Goal: Task Accomplishment & Management: Manage account settings

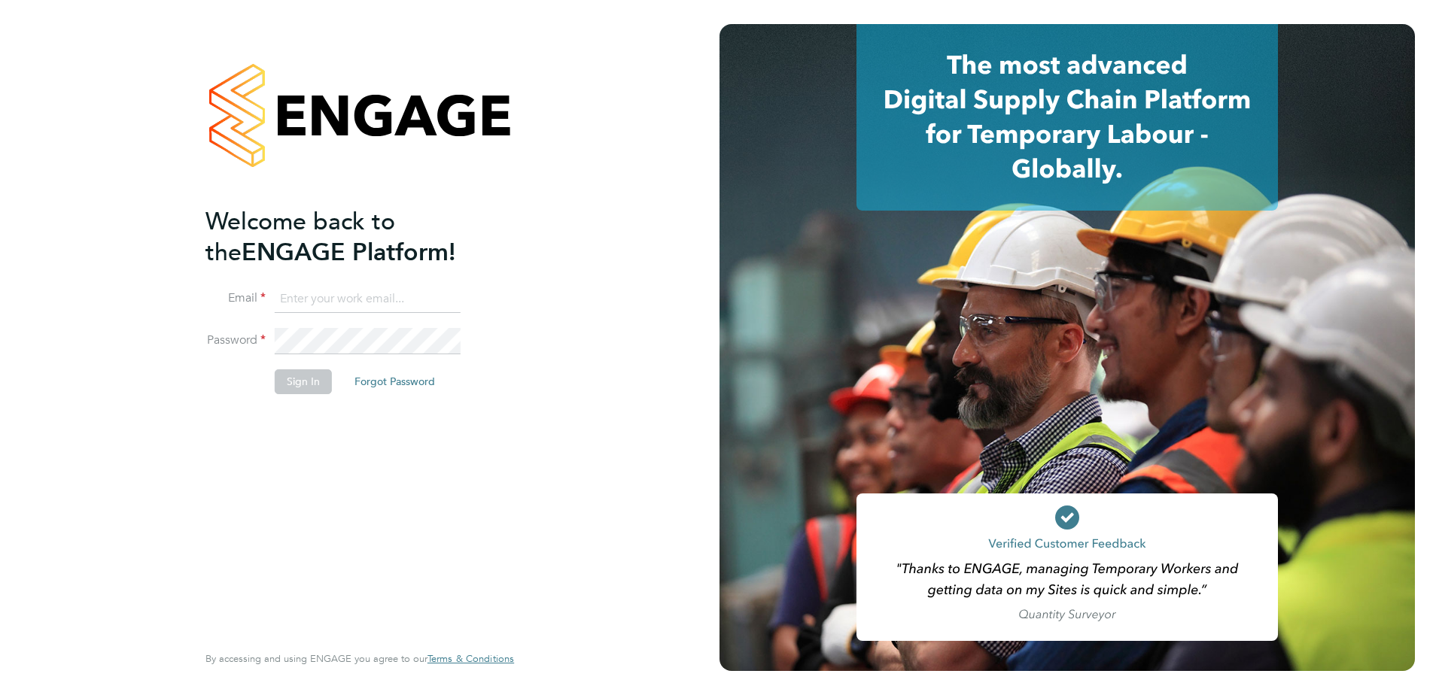
type input "[PERSON_NAME][EMAIL_ADDRESS][PERSON_NAME][DOMAIN_NAME]"
click at [304, 383] on button "Sign In" at bounding box center [303, 382] width 57 height 24
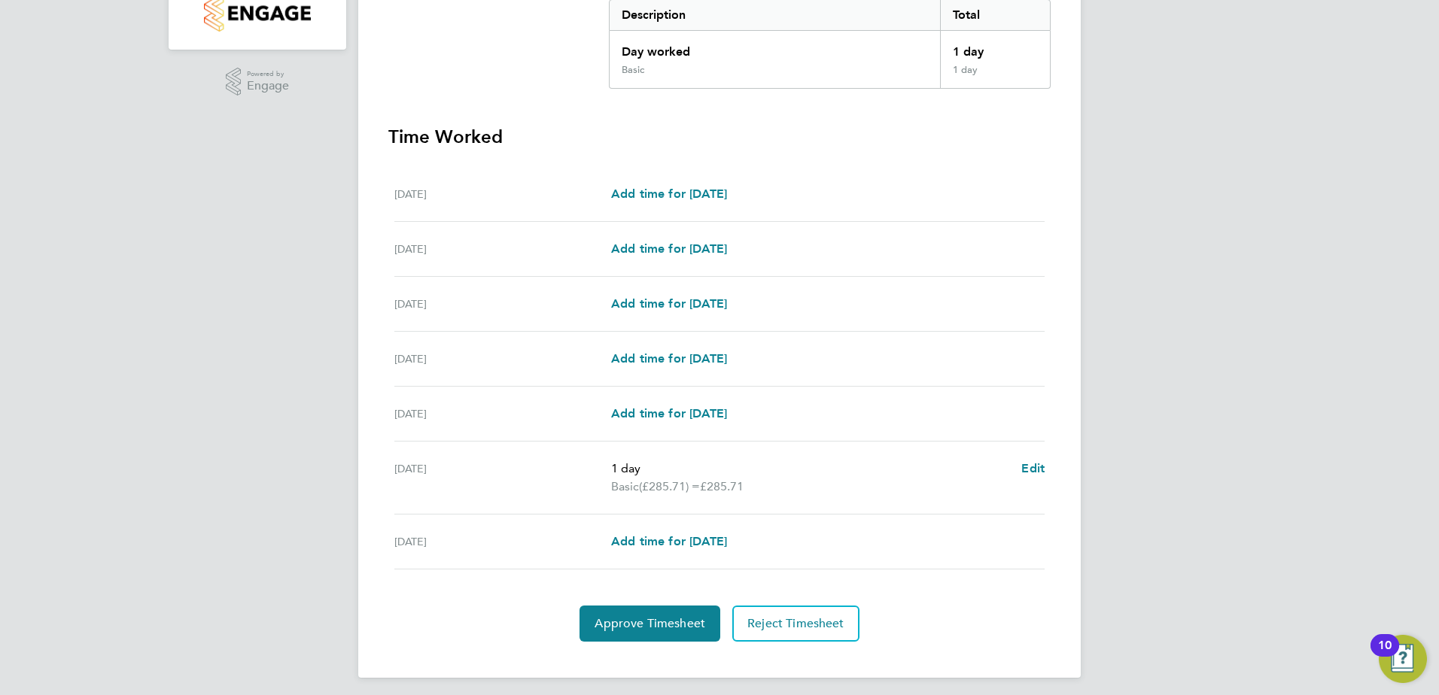
scroll to position [332, 0]
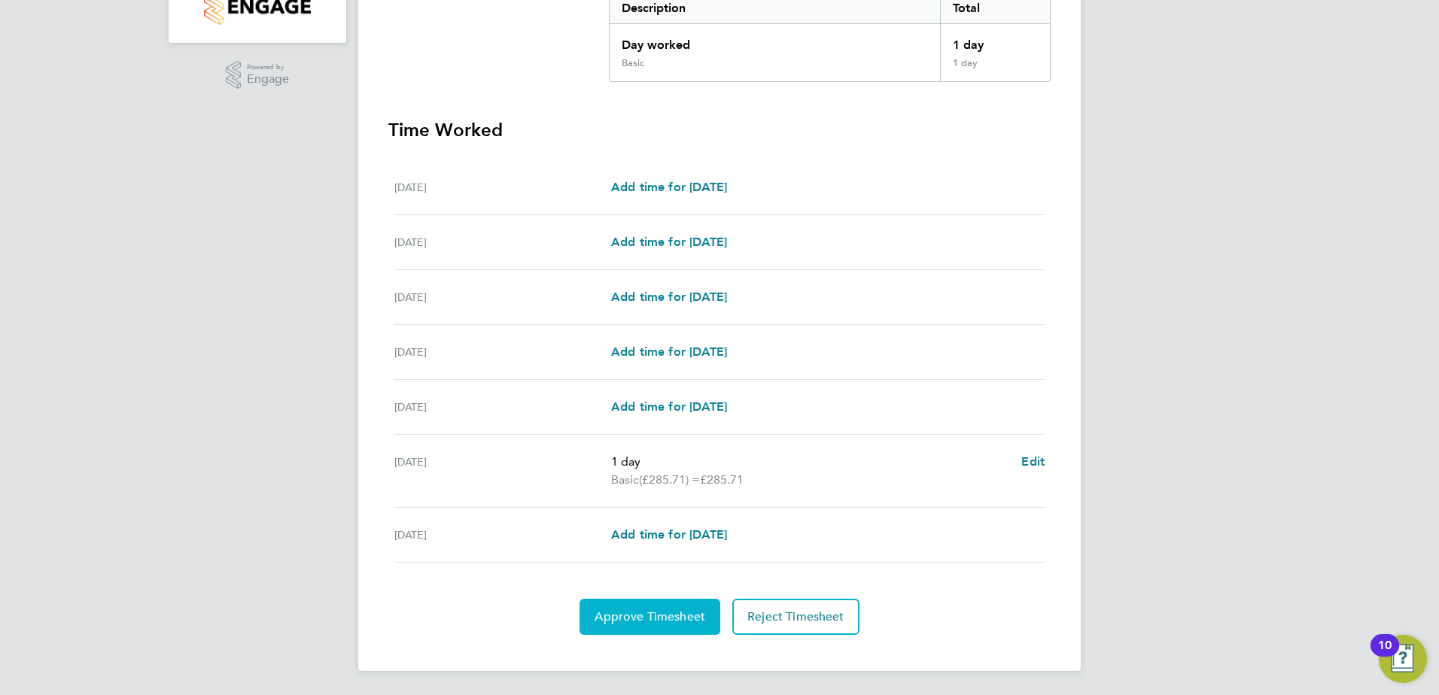
click at [659, 613] on span "Approve Timesheet" at bounding box center [650, 617] width 111 height 15
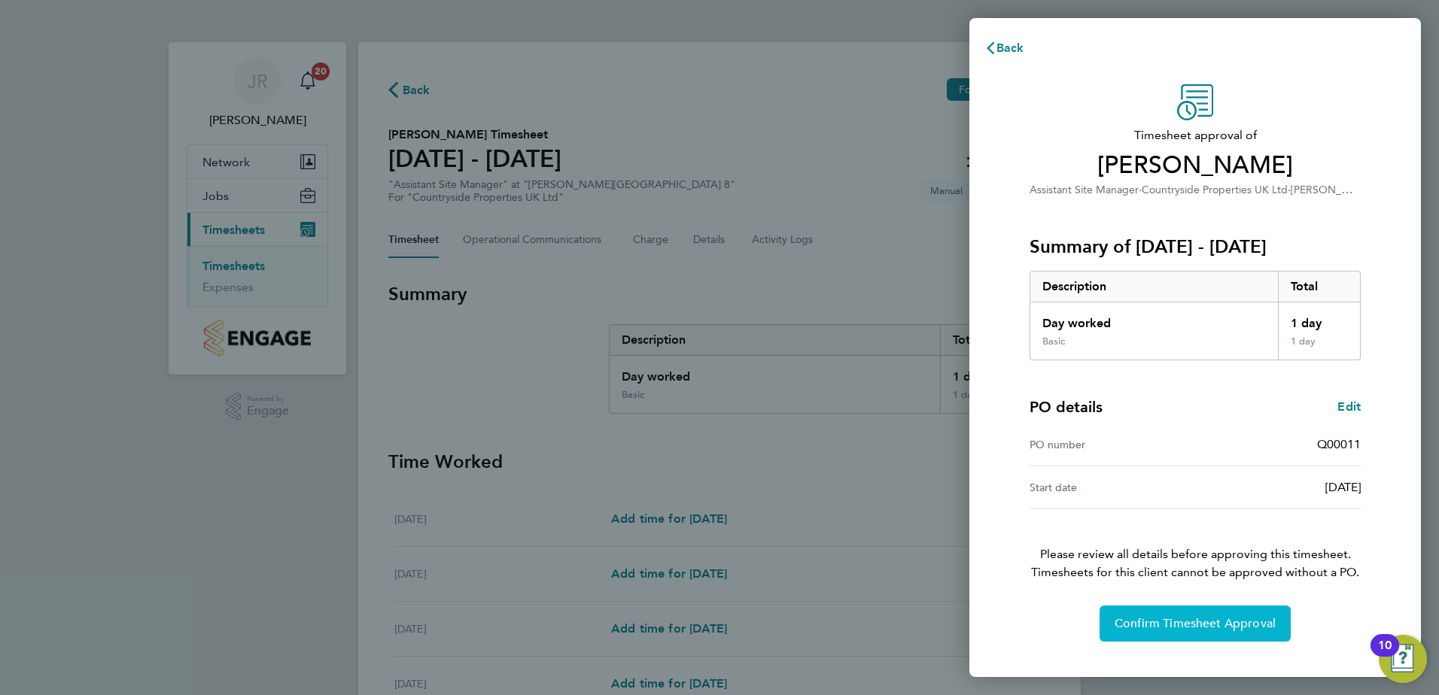
click at [1203, 620] on span "Confirm Timesheet Approval" at bounding box center [1195, 623] width 161 height 15
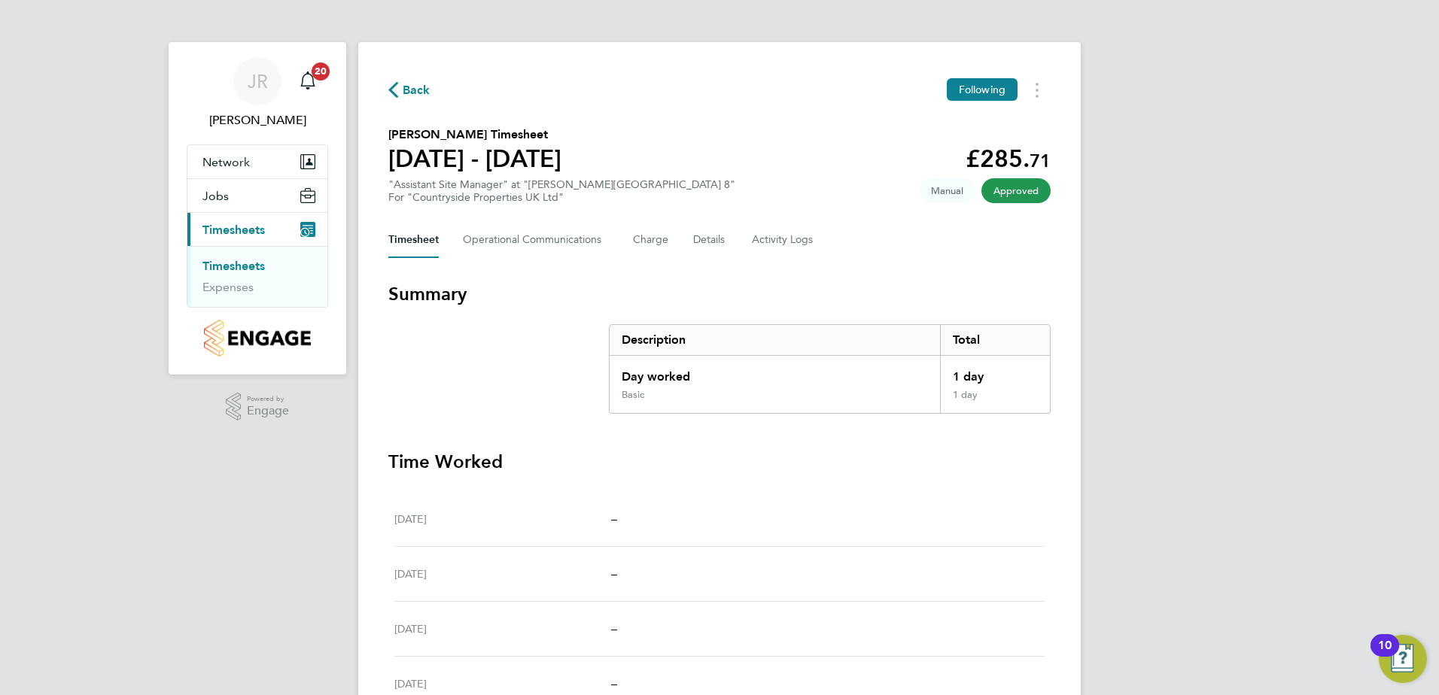
click at [230, 232] on span "Timesheets" at bounding box center [233, 230] width 62 height 14
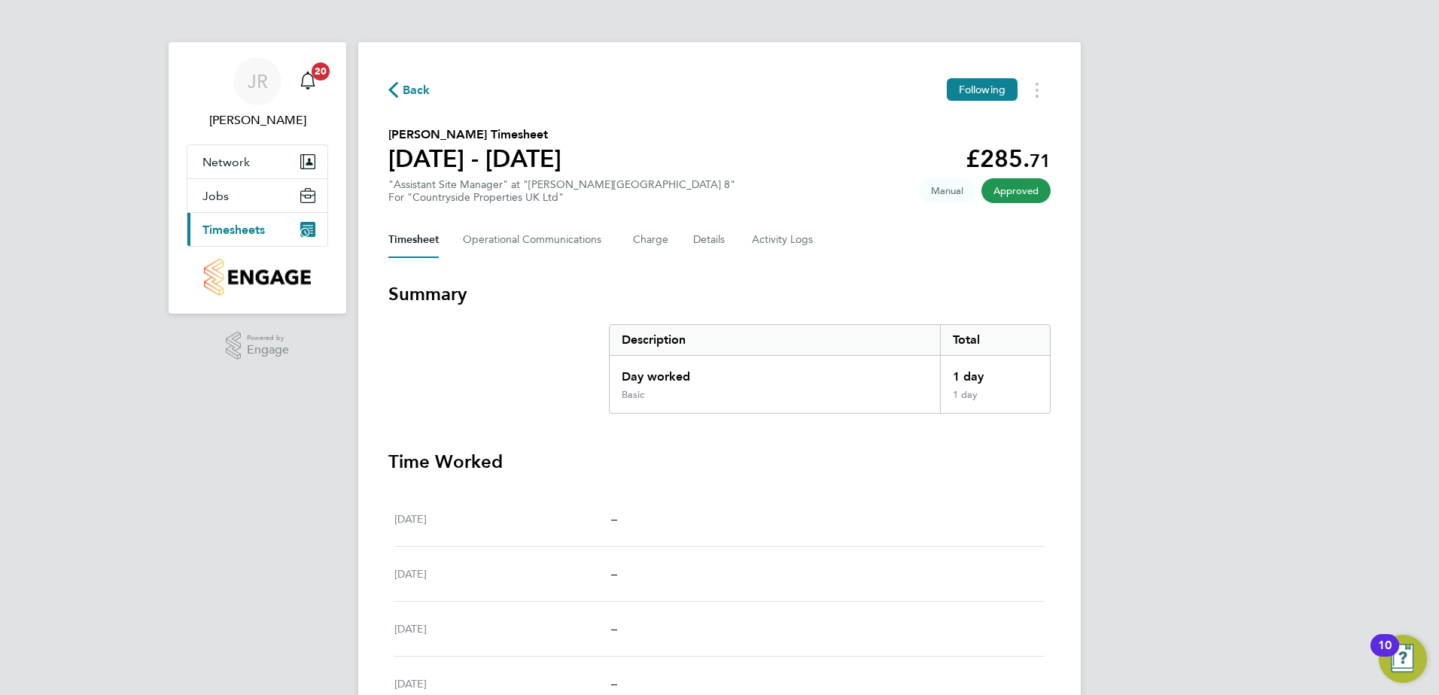
click at [250, 231] on span "Timesheets" at bounding box center [233, 230] width 62 height 14
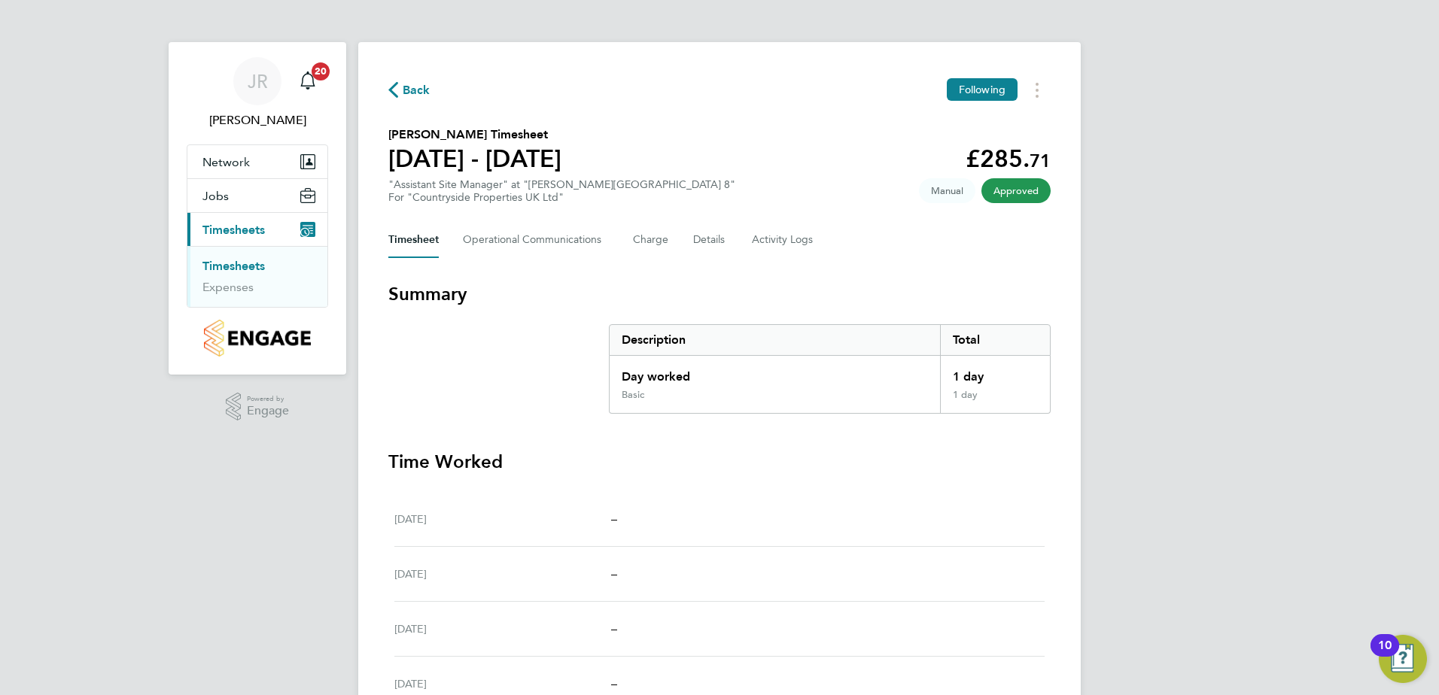
click at [230, 267] on link "Timesheets" at bounding box center [233, 266] width 62 height 14
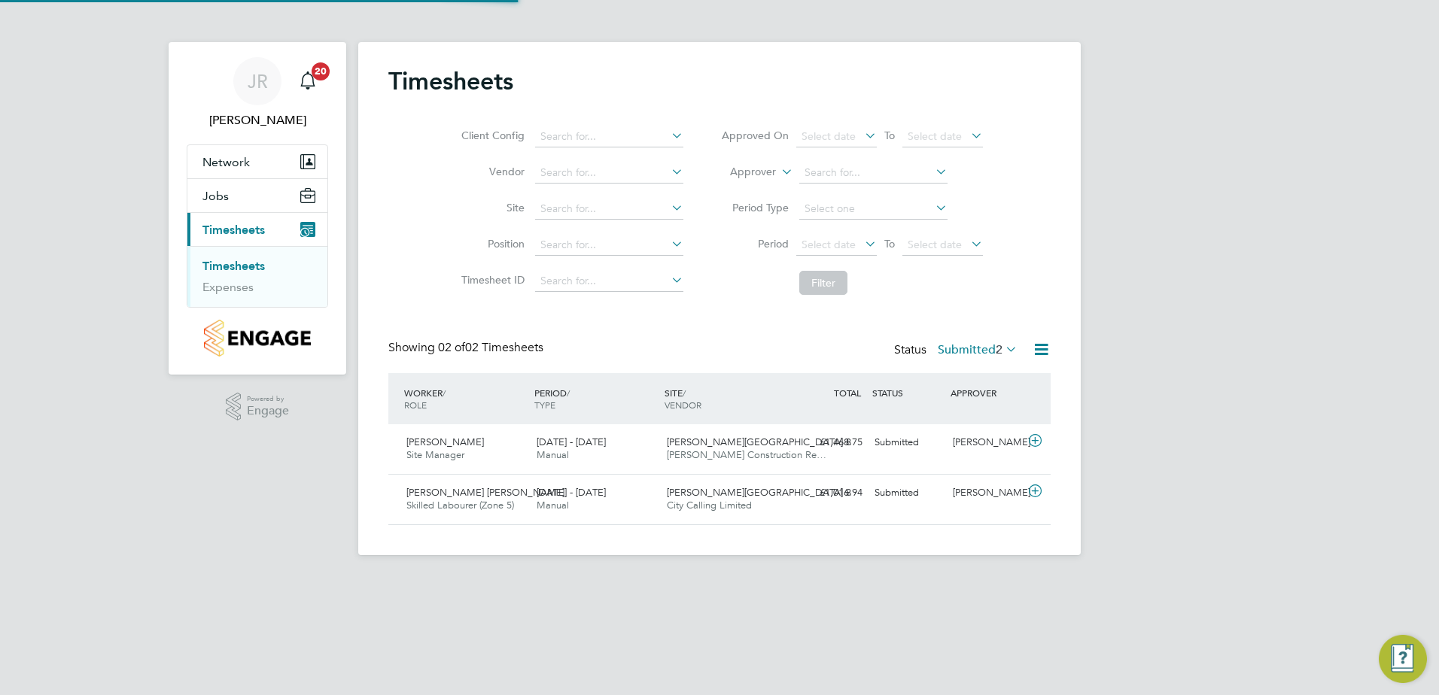
scroll to position [38, 131]
click at [1036, 438] on icon at bounding box center [1035, 441] width 19 height 12
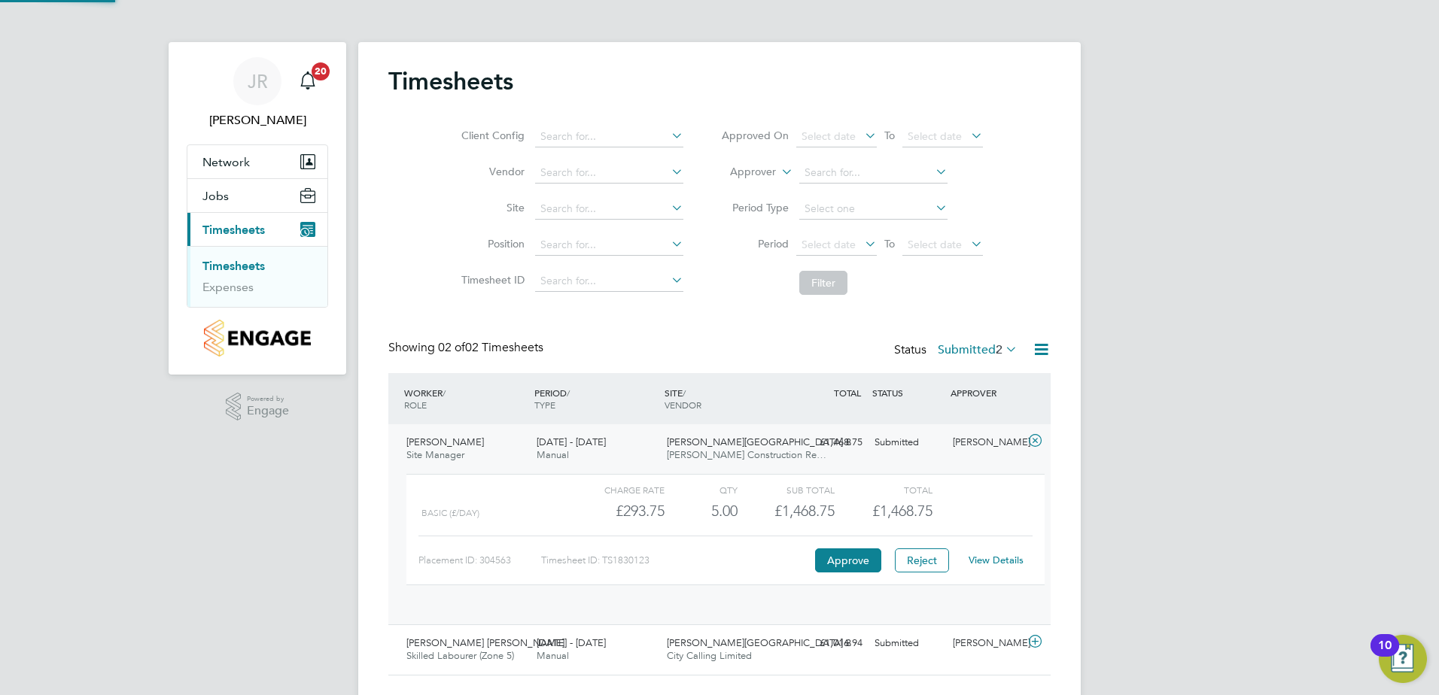
scroll to position [26, 147]
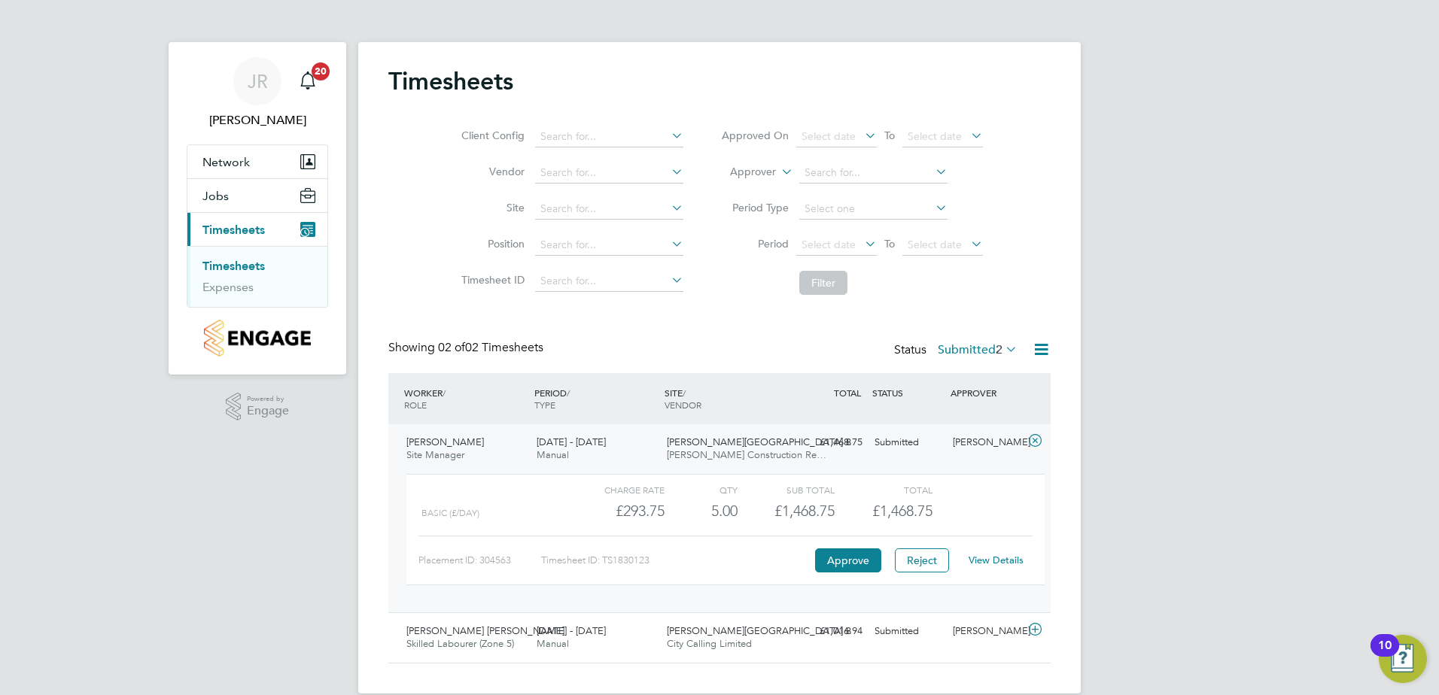
click at [1003, 561] on link "View Details" at bounding box center [996, 560] width 55 height 13
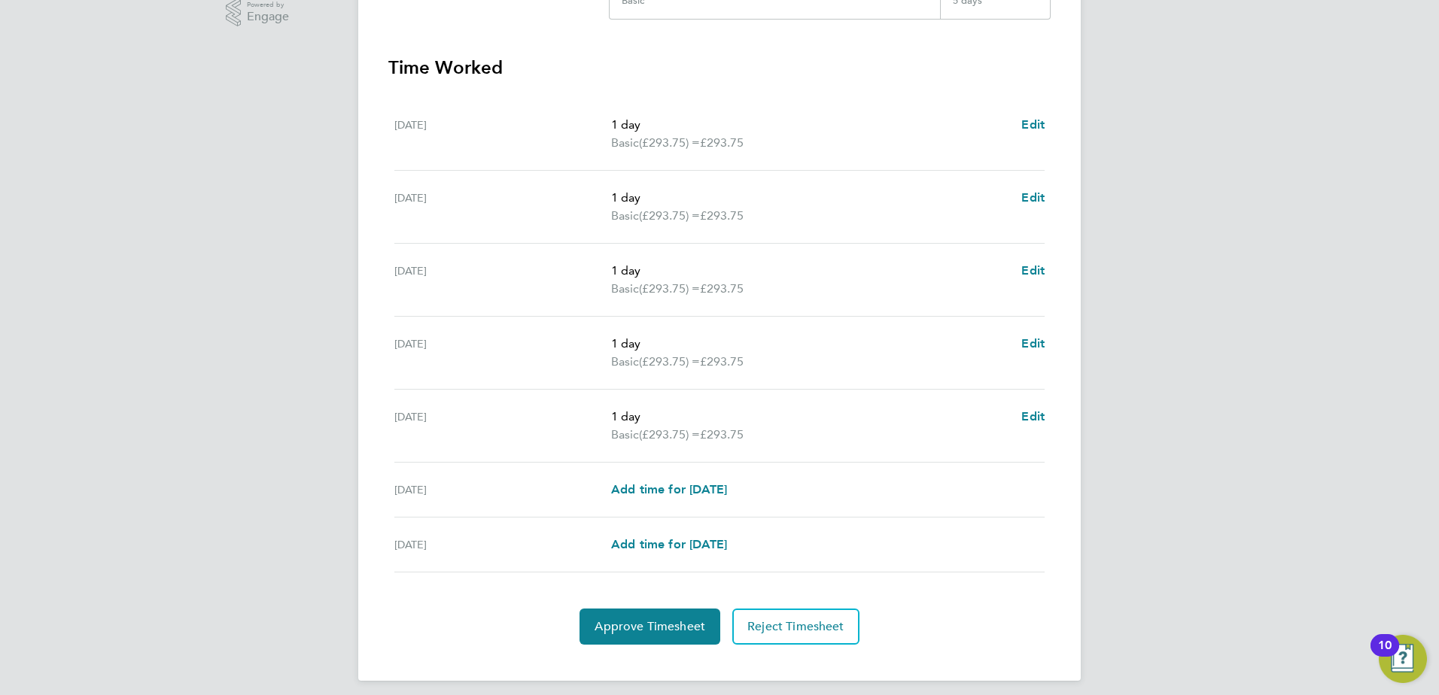
scroll to position [404, 0]
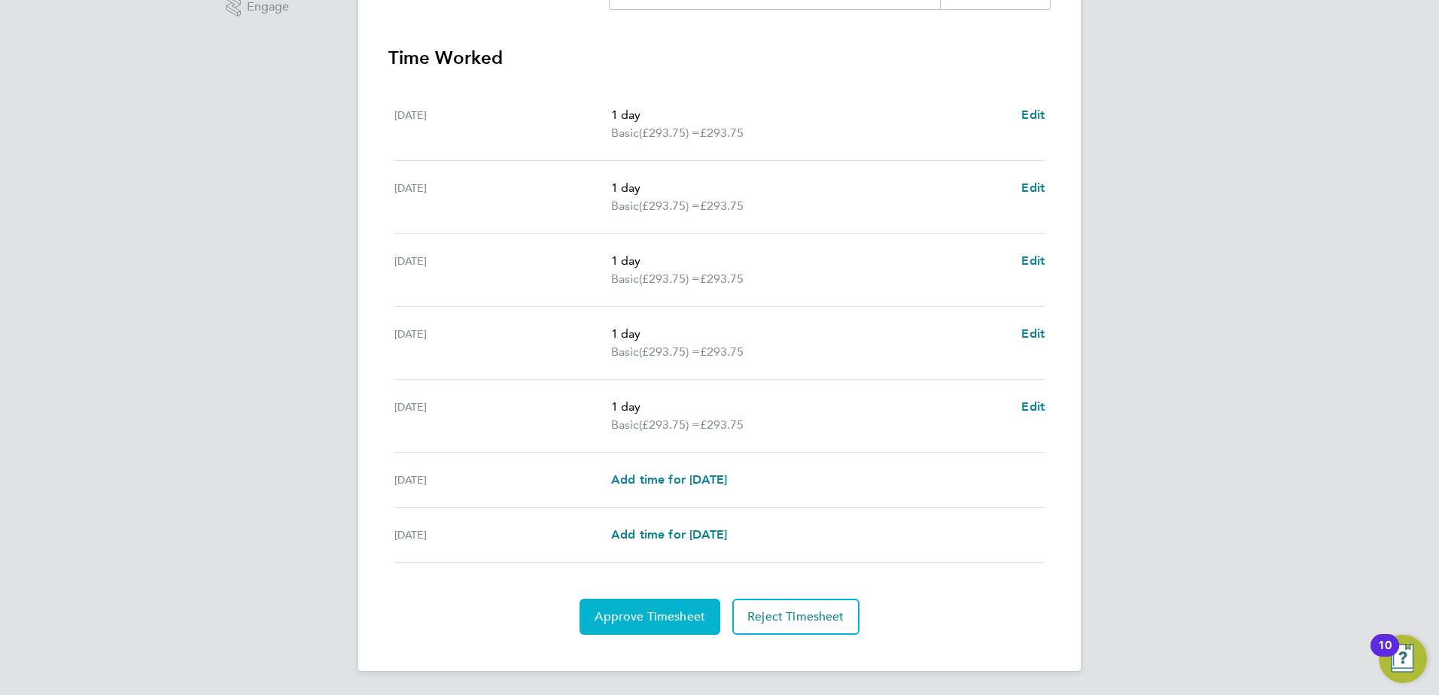
click at [647, 613] on span "Approve Timesheet" at bounding box center [650, 617] width 111 height 15
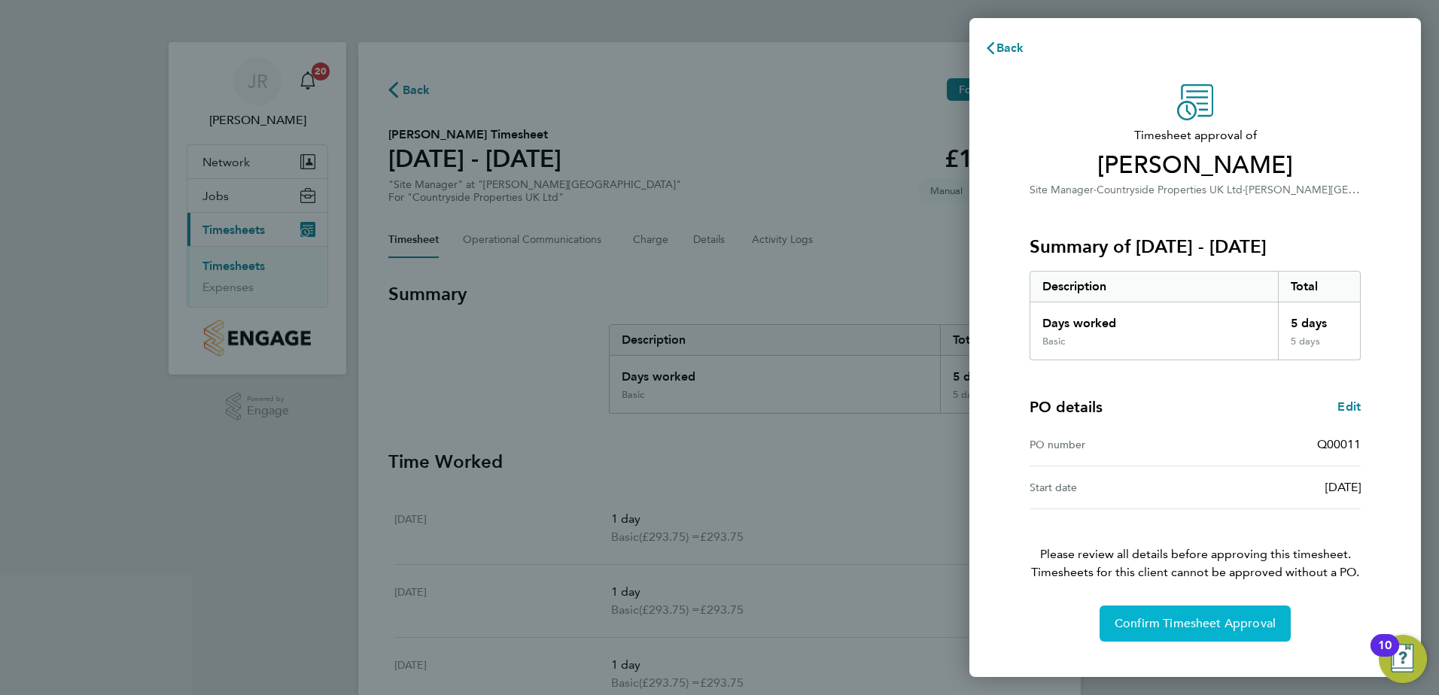
click at [1159, 631] on span "Confirm Timesheet Approval" at bounding box center [1195, 623] width 161 height 15
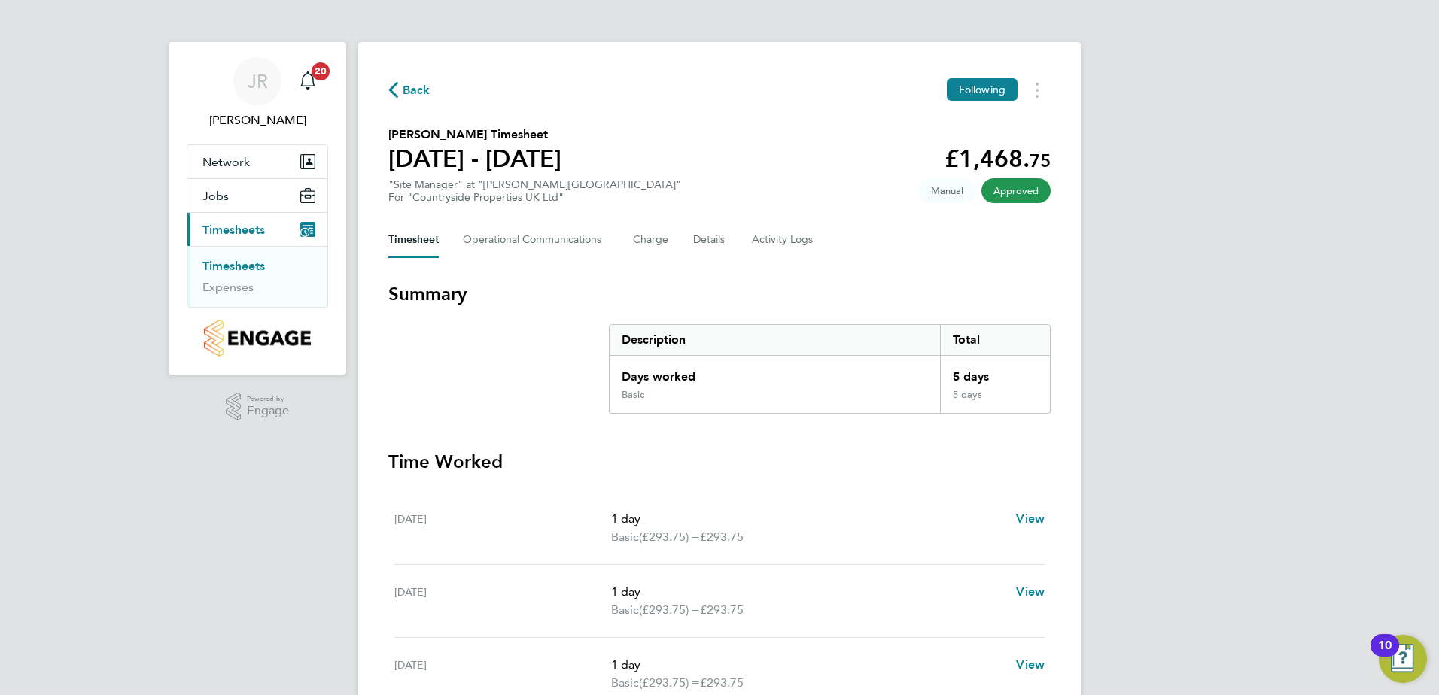
click at [233, 263] on link "Timesheets" at bounding box center [233, 266] width 62 height 14
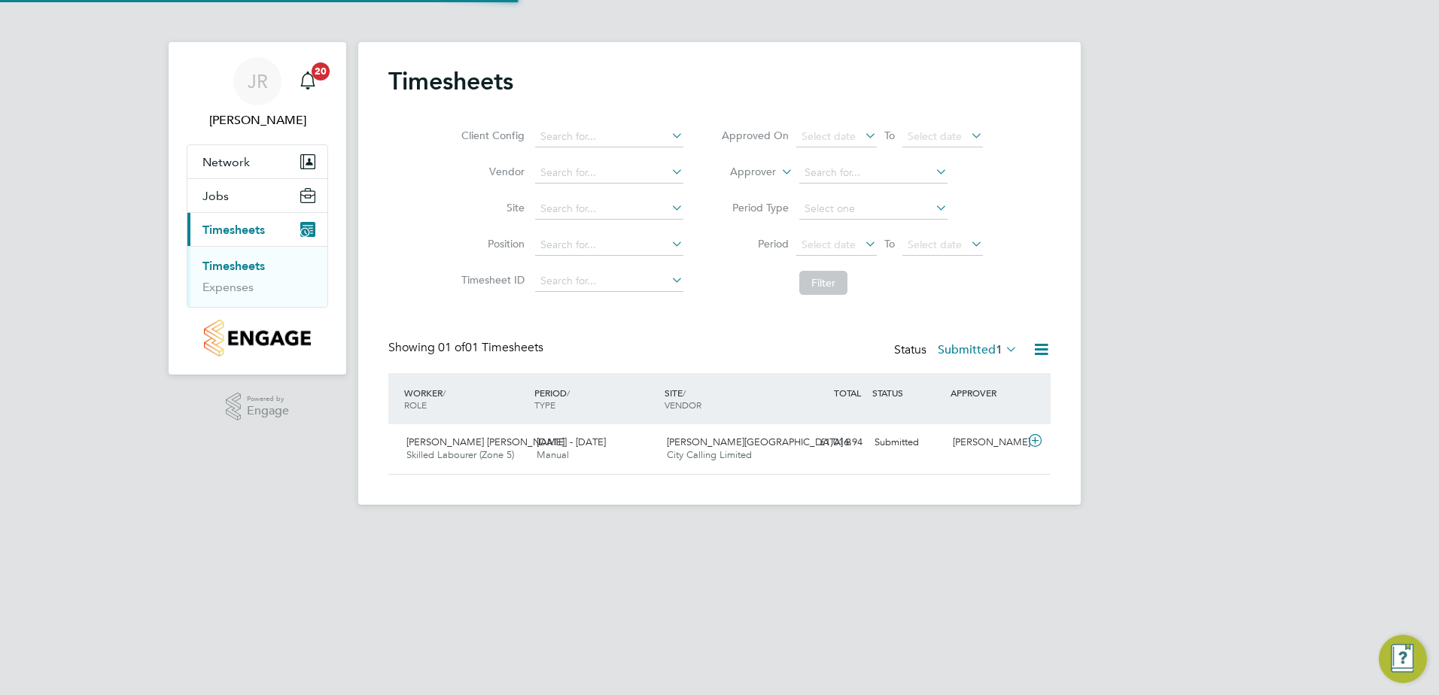
scroll to position [38, 131]
click at [1036, 438] on icon at bounding box center [1035, 441] width 19 height 12
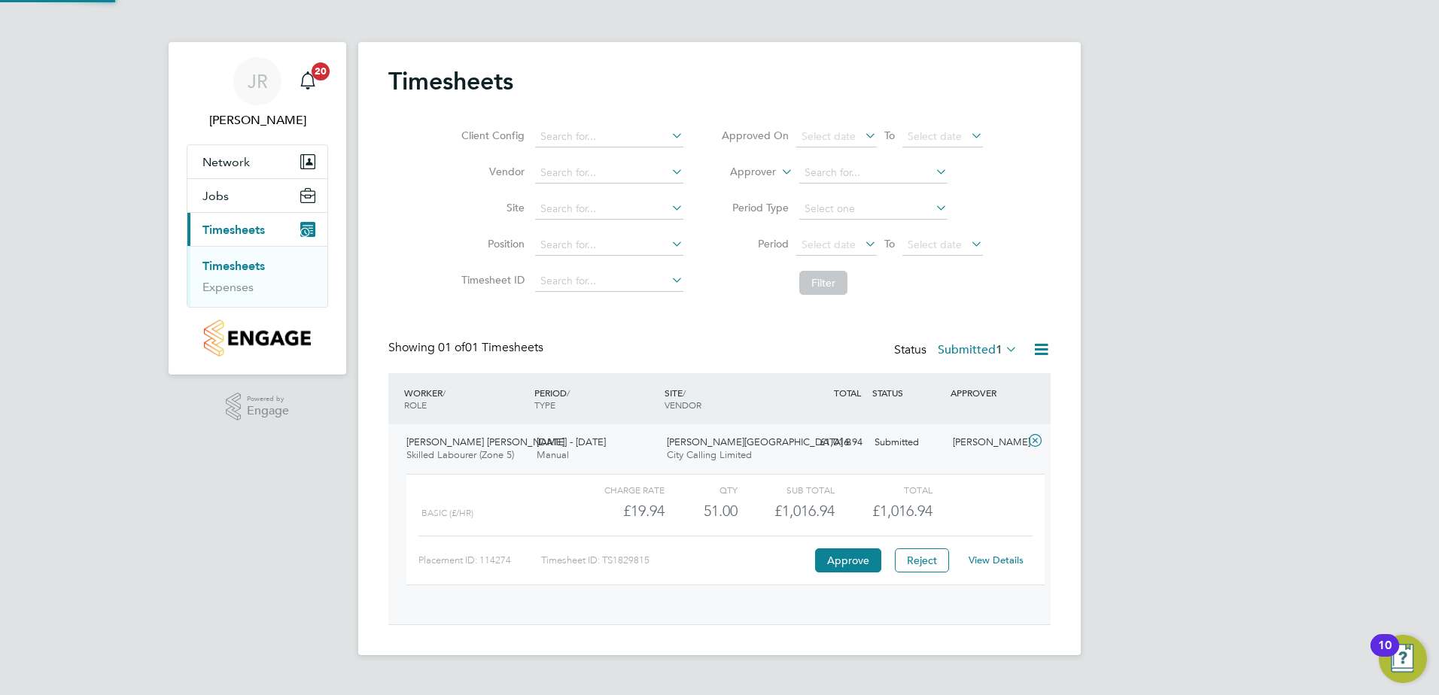
scroll to position [26, 147]
click at [847, 558] on button "Approve" at bounding box center [848, 561] width 66 height 24
click at [239, 261] on link "Timesheets" at bounding box center [233, 266] width 62 height 14
click at [238, 262] on link "Timesheets" at bounding box center [233, 266] width 62 height 14
click at [230, 285] on link "Expenses" at bounding box center [227, 287] width 51 height 14
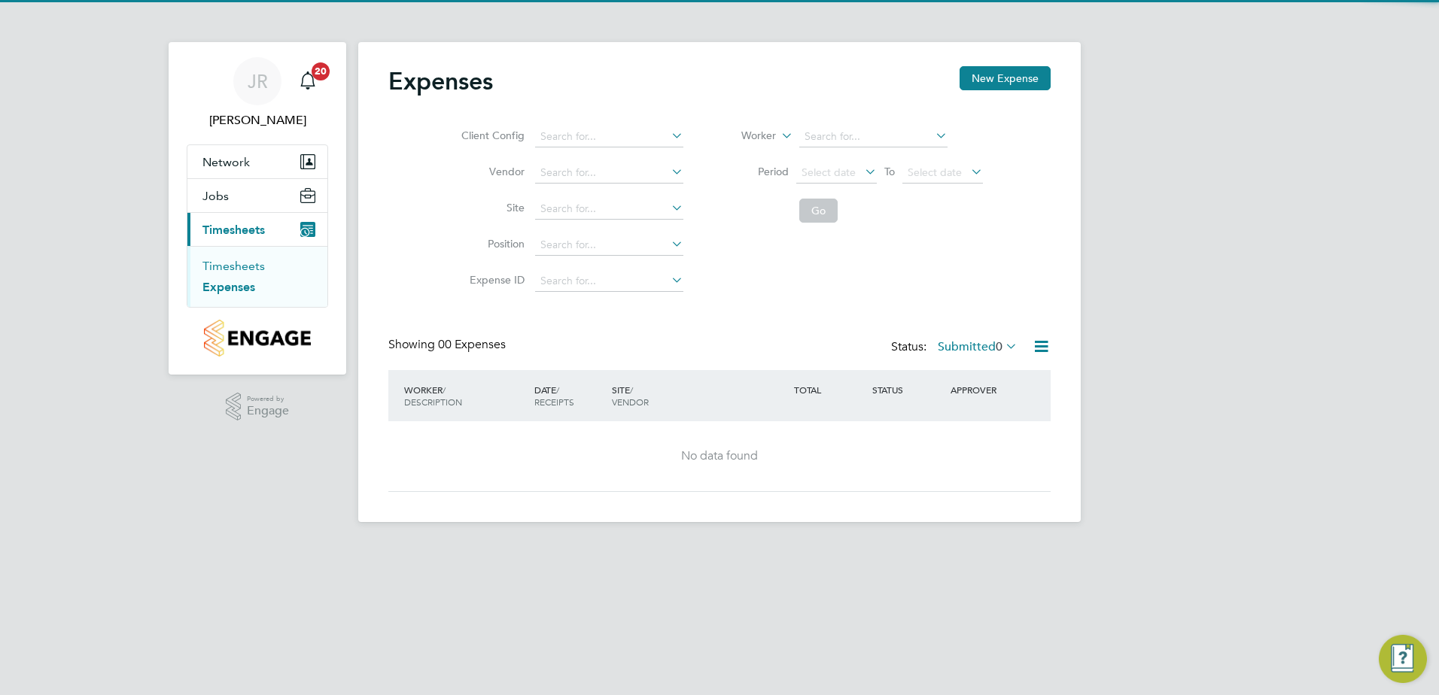
click at [239, 265] on link "Timesheets" at bounding box center [233, 266] width 62 height 14
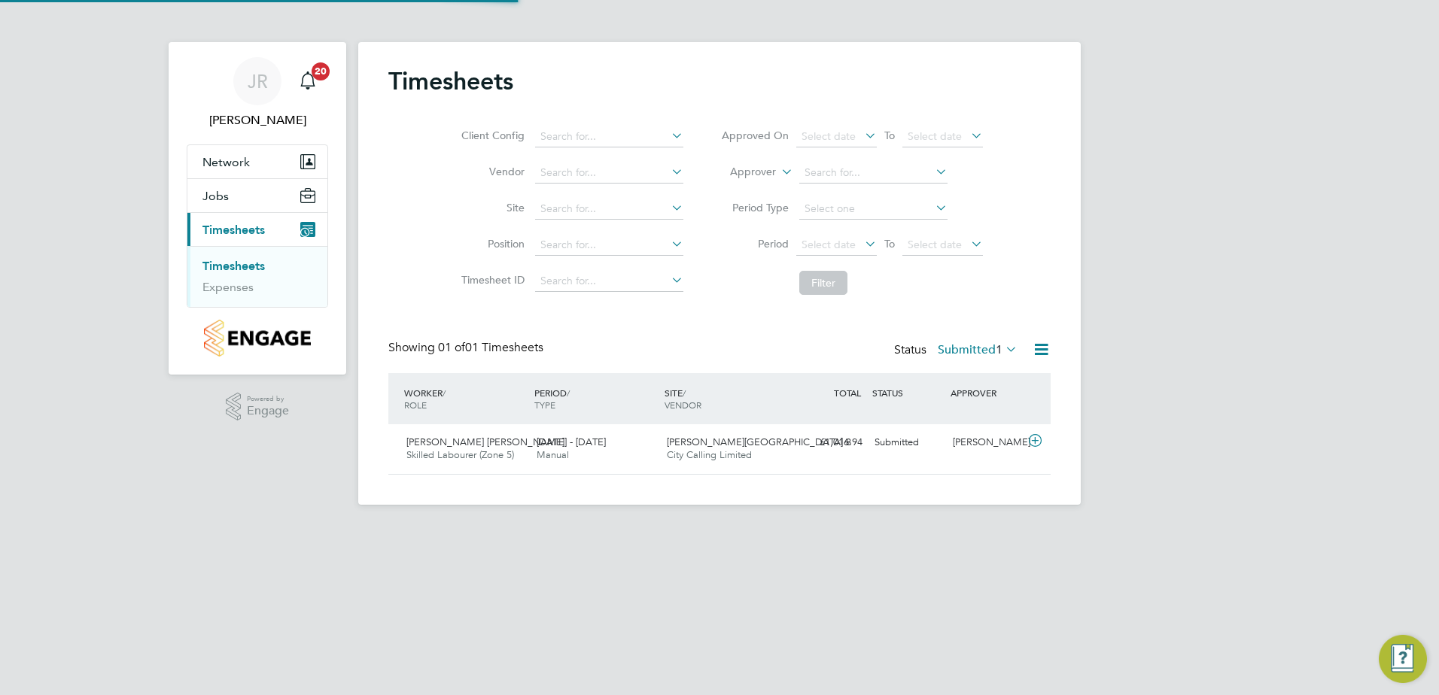
scroll to position [38, 131]
click at [1035, 437] on icon at bounding box center [1035, 441] width 19 height 12
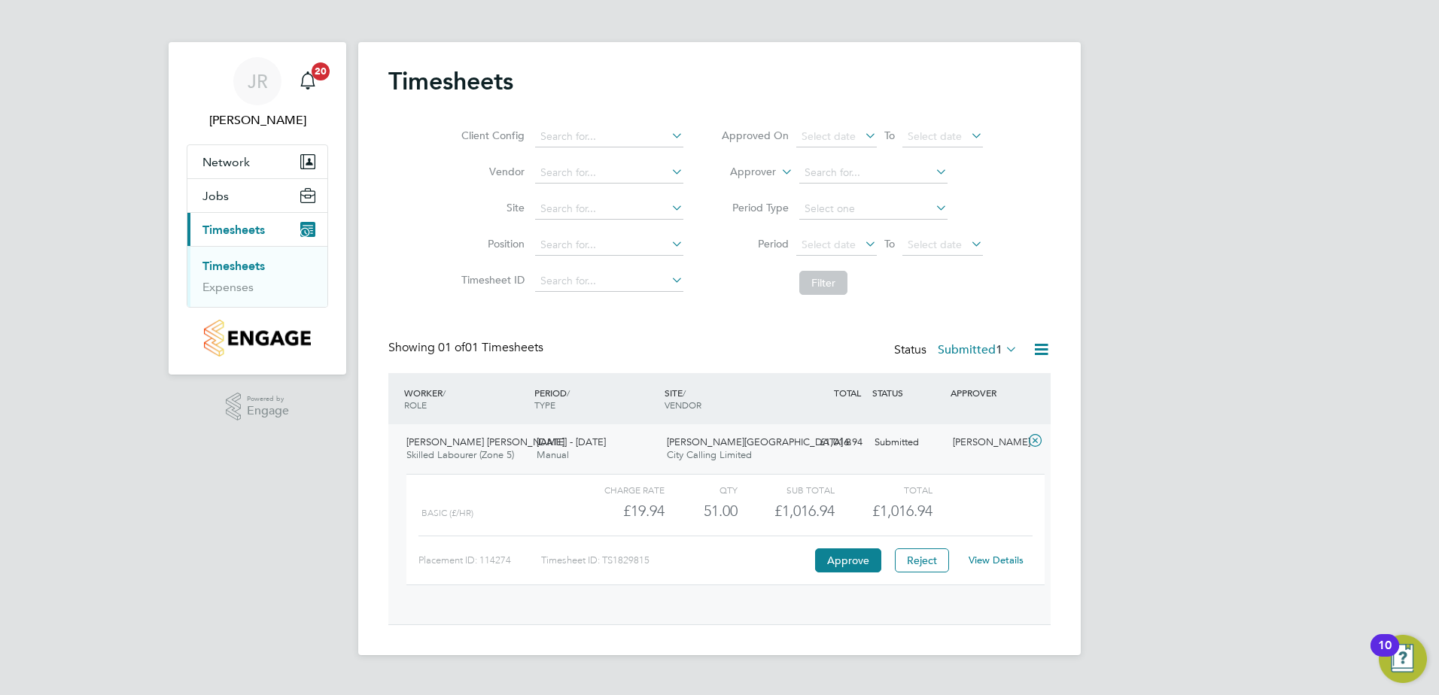
scroll to position [26, 147]
click at [851, 555] on button "Approve" at bounding box center [848, 561] width 66 height 24
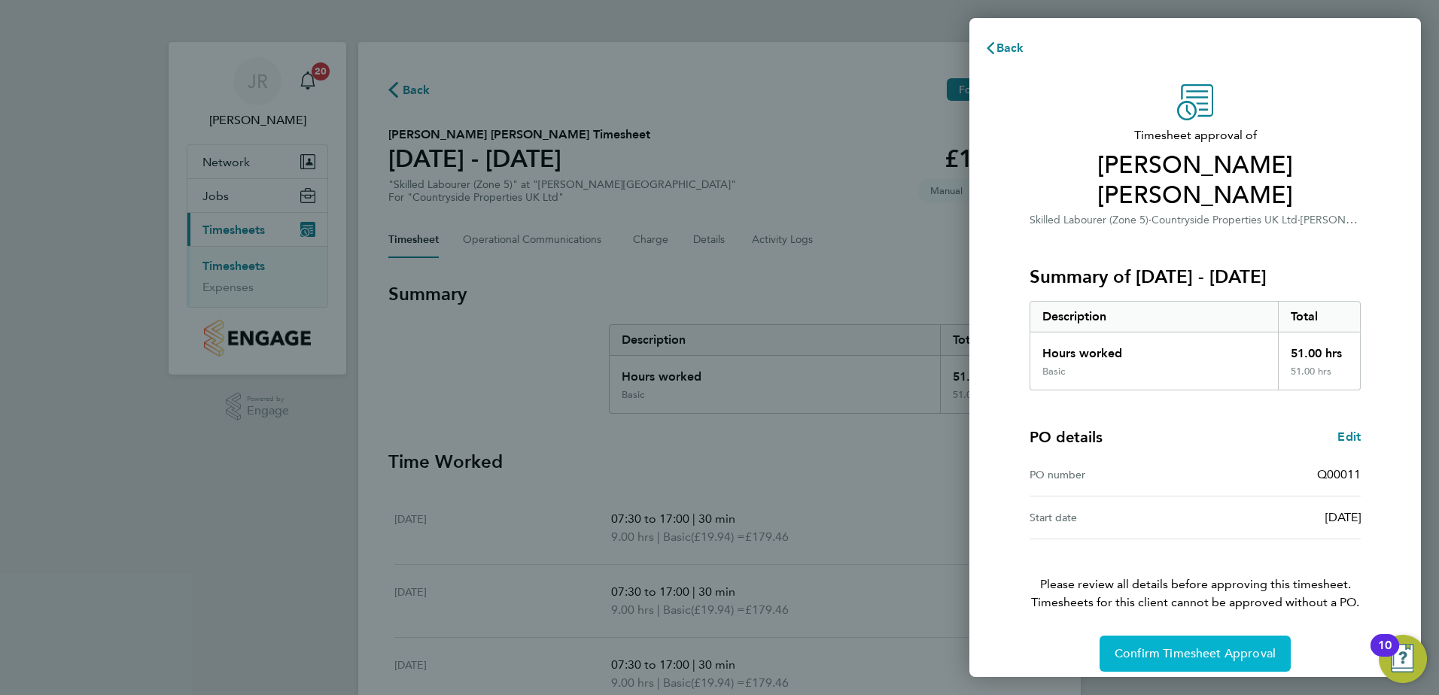
click at [1194, 647] on span "Confirm Timesheet Approval" at bounding box center [1195, 654] width 161 height 15
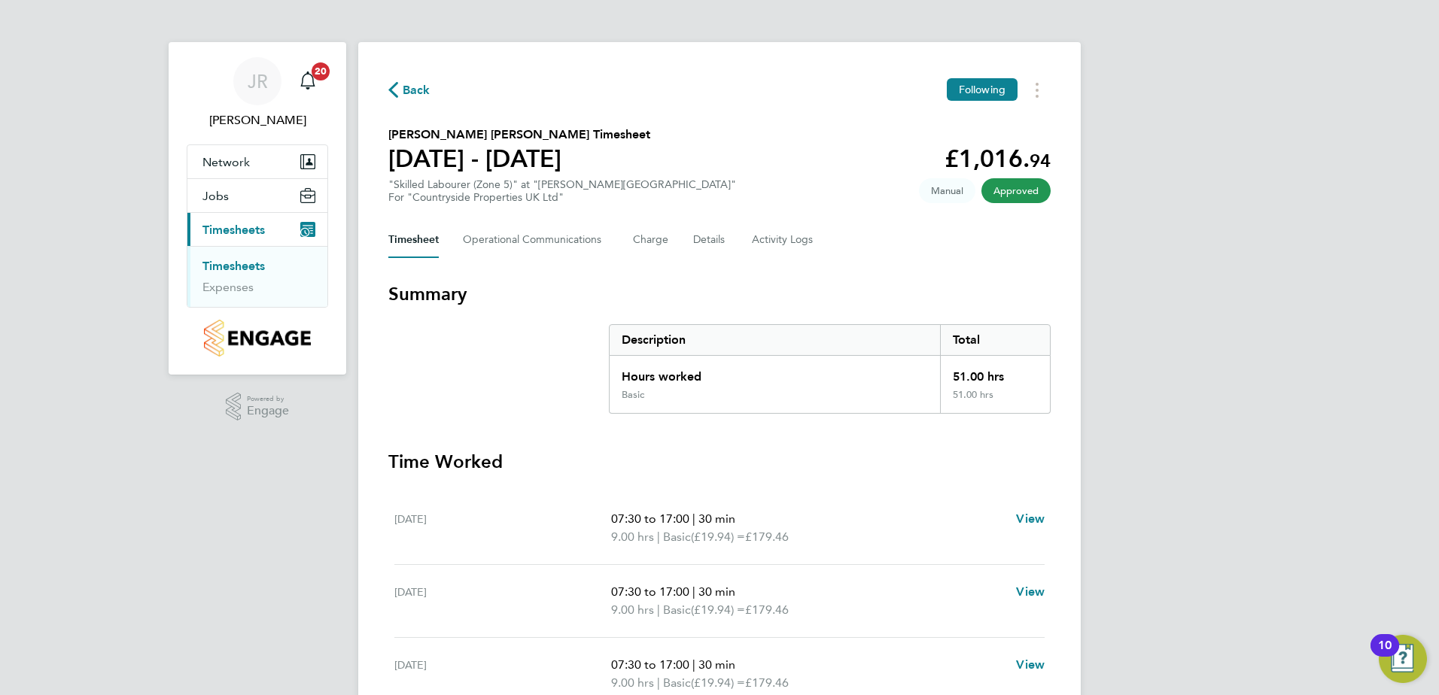
click at [230, 226] on span "Timesheets" at bounding box center [233, 230] width 62 height 14
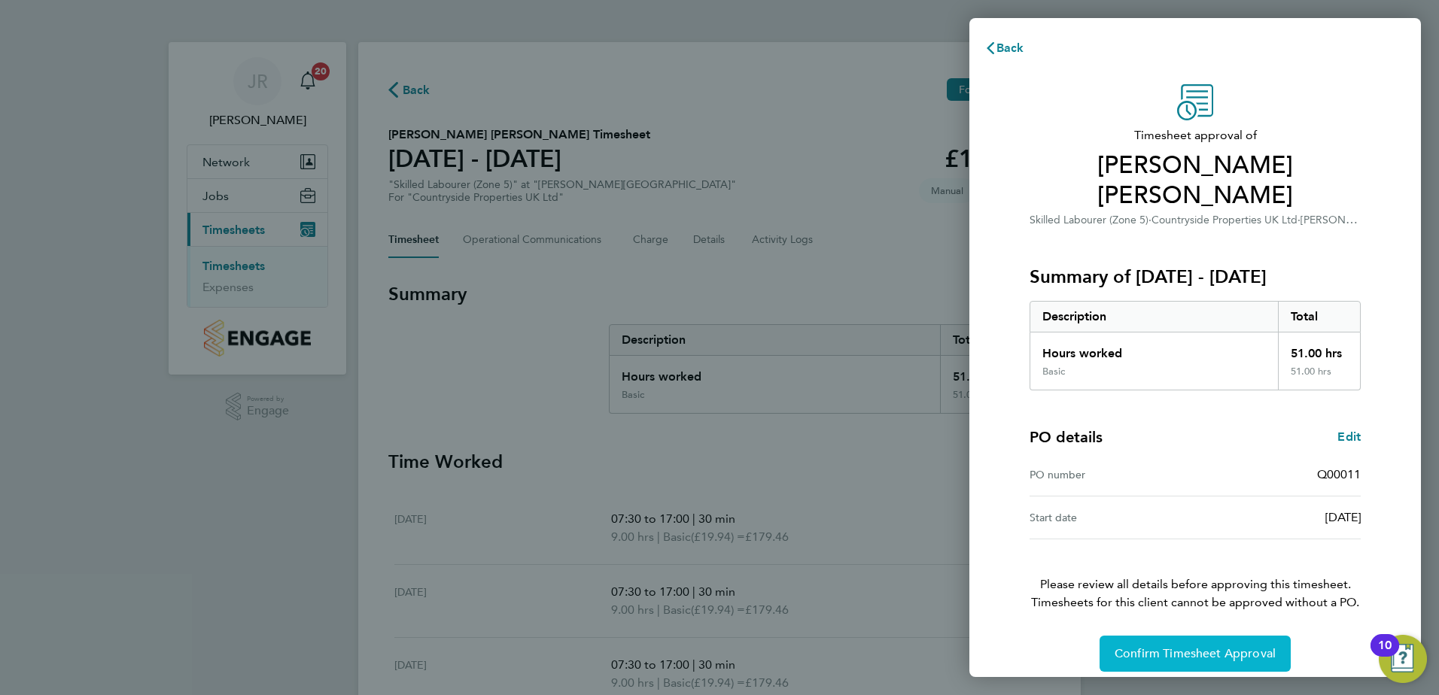
click at [1193, 647] on span "Confirm Timesheet Approval" at bounding box center [1195, 654] width 161 height 15
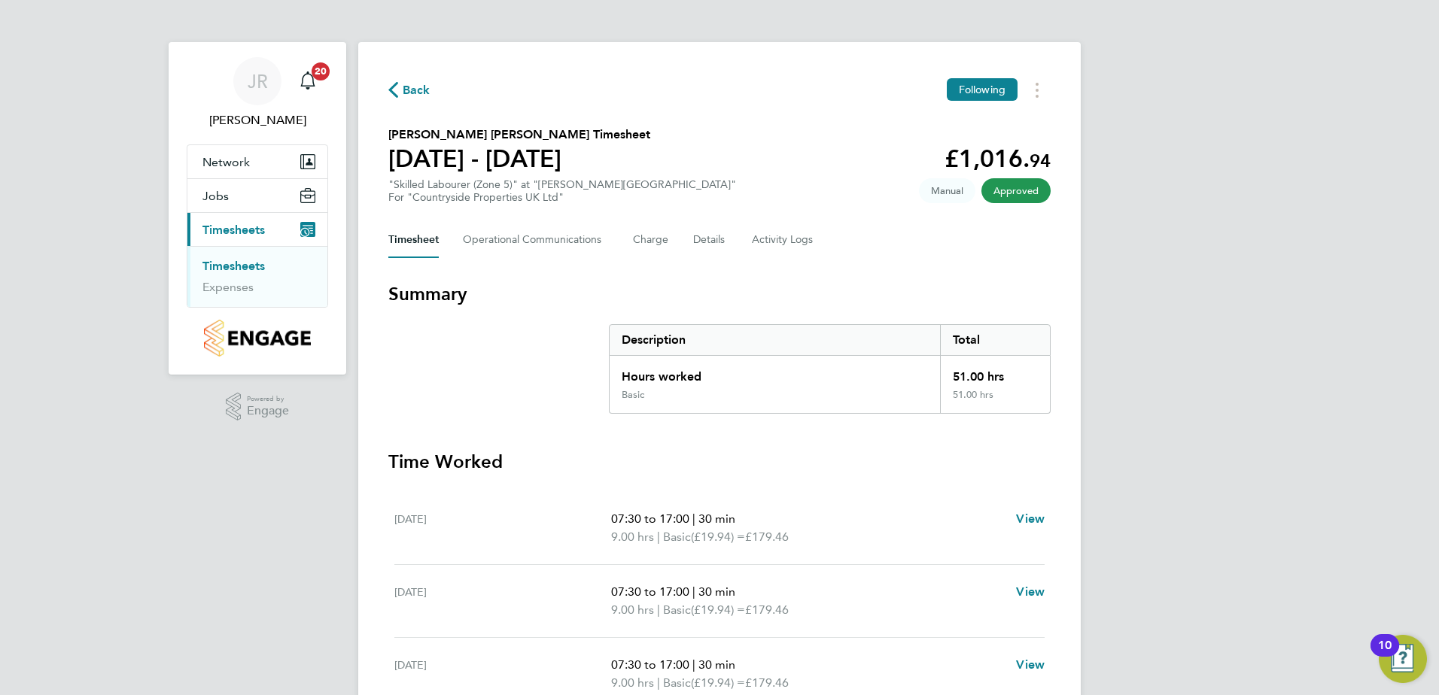
click at [231, 268] on link "Timesheets" at bounding box center [233, 266] width 62 height 14
